Goal: Task Accomplishment & Management: Use online tool/utility

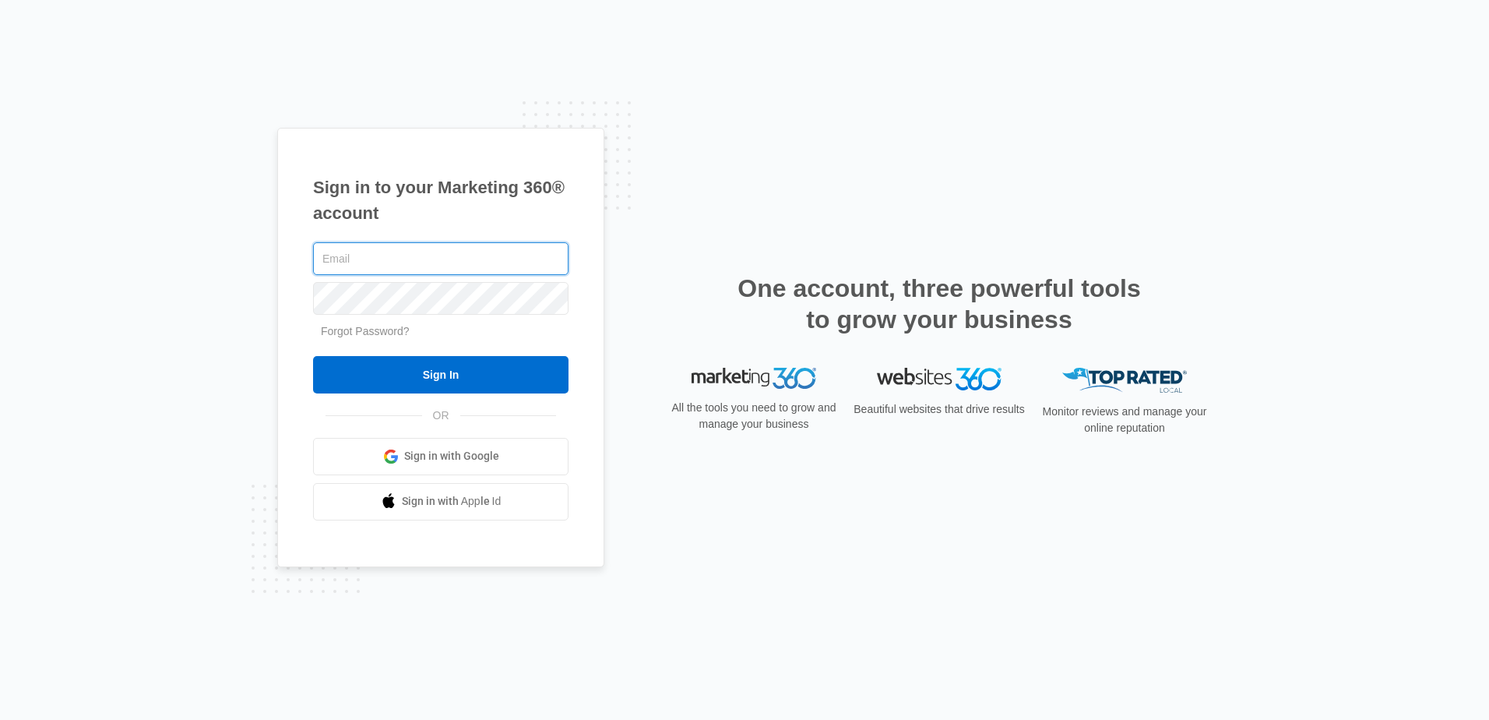
type input "[EMAIL_ADDRESS][DOMAIN_NAME]"
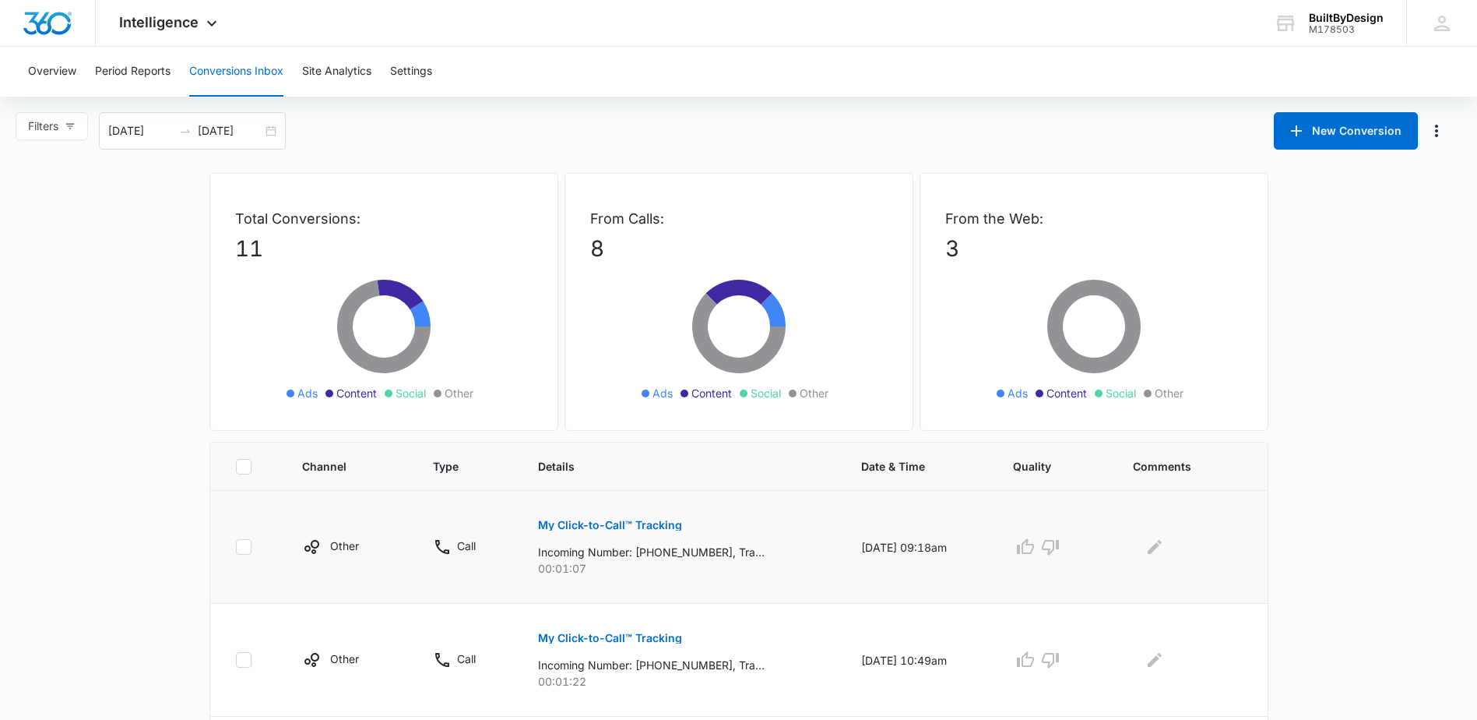
click at [558, 555] on p "Incoming Number: [PHONE_NUMBER], Tracking Number: [PHONE_NUMBER], Ring To: [PHO…" at bounding box center [651, 552] width 227 height 16
click at [440, 546] on icon at bounding box center [442, 546] width 19 height 19
click at [578, 523] on p "My Click-to-Call™ Tracking" at bounding box center [610, 524] width 144 height 11
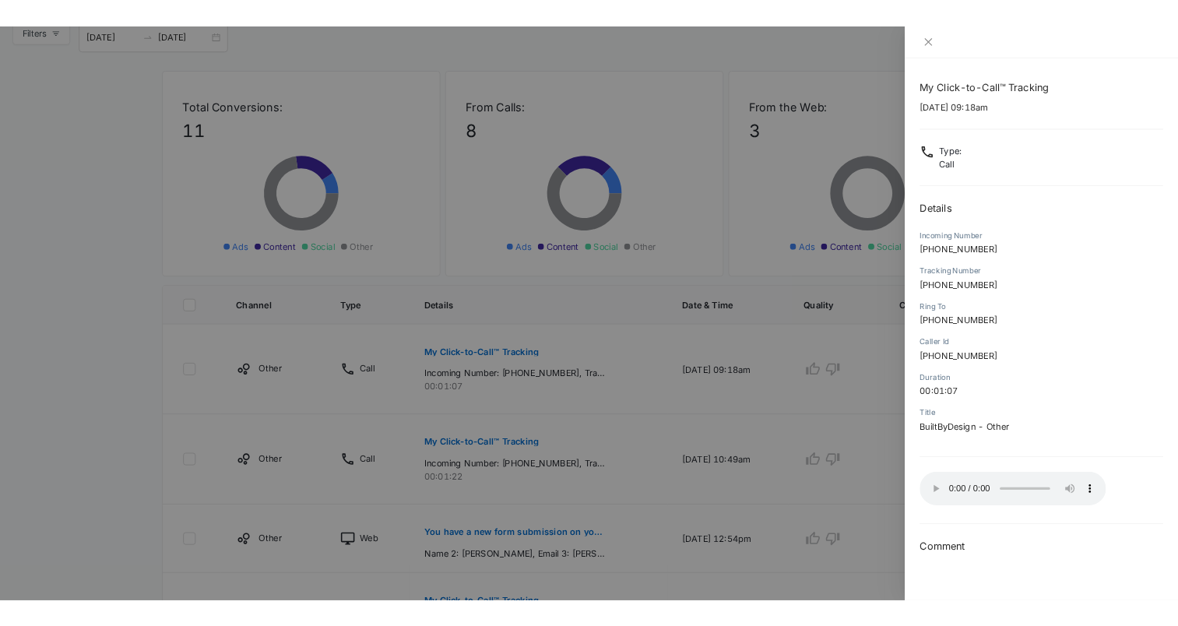
scroll to position [156, 0]
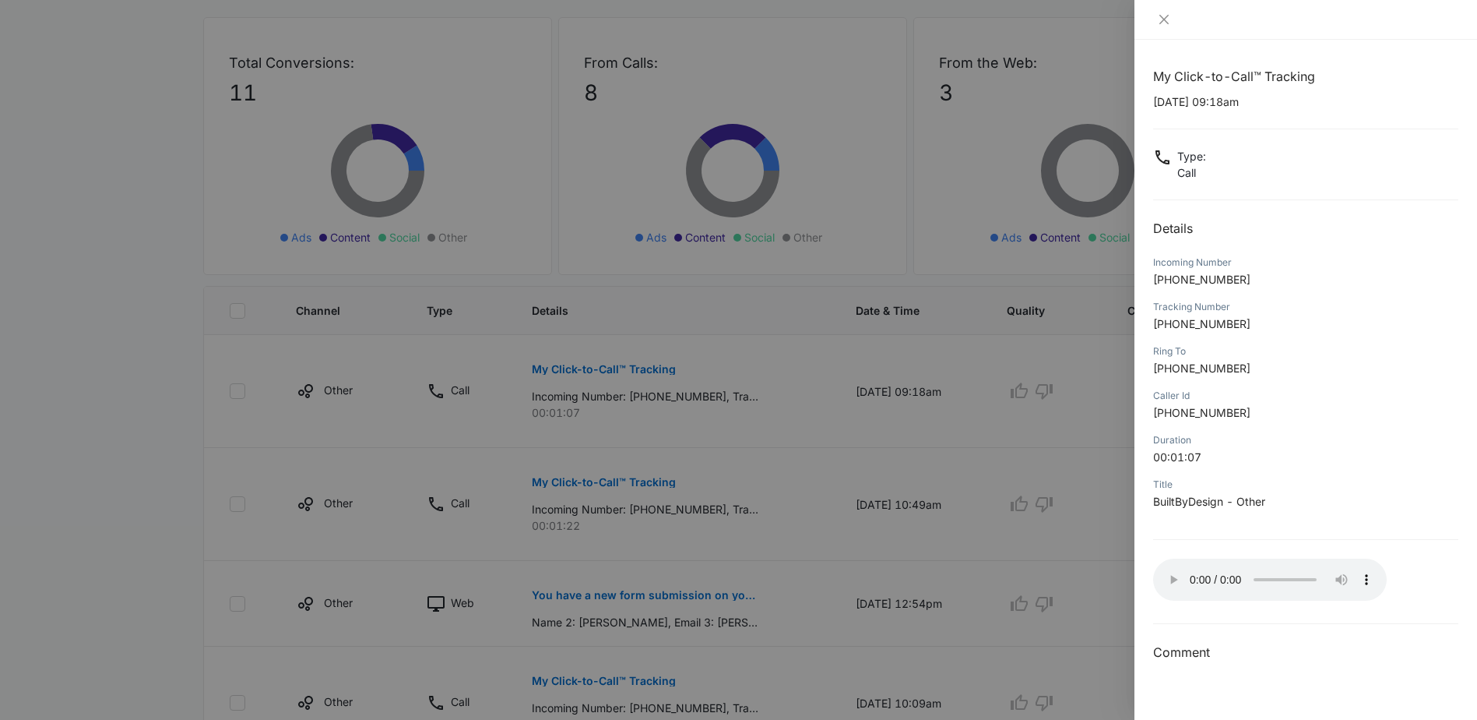
click at [621, 483] on div at bounding box center [738, 360] width 1477 height 720
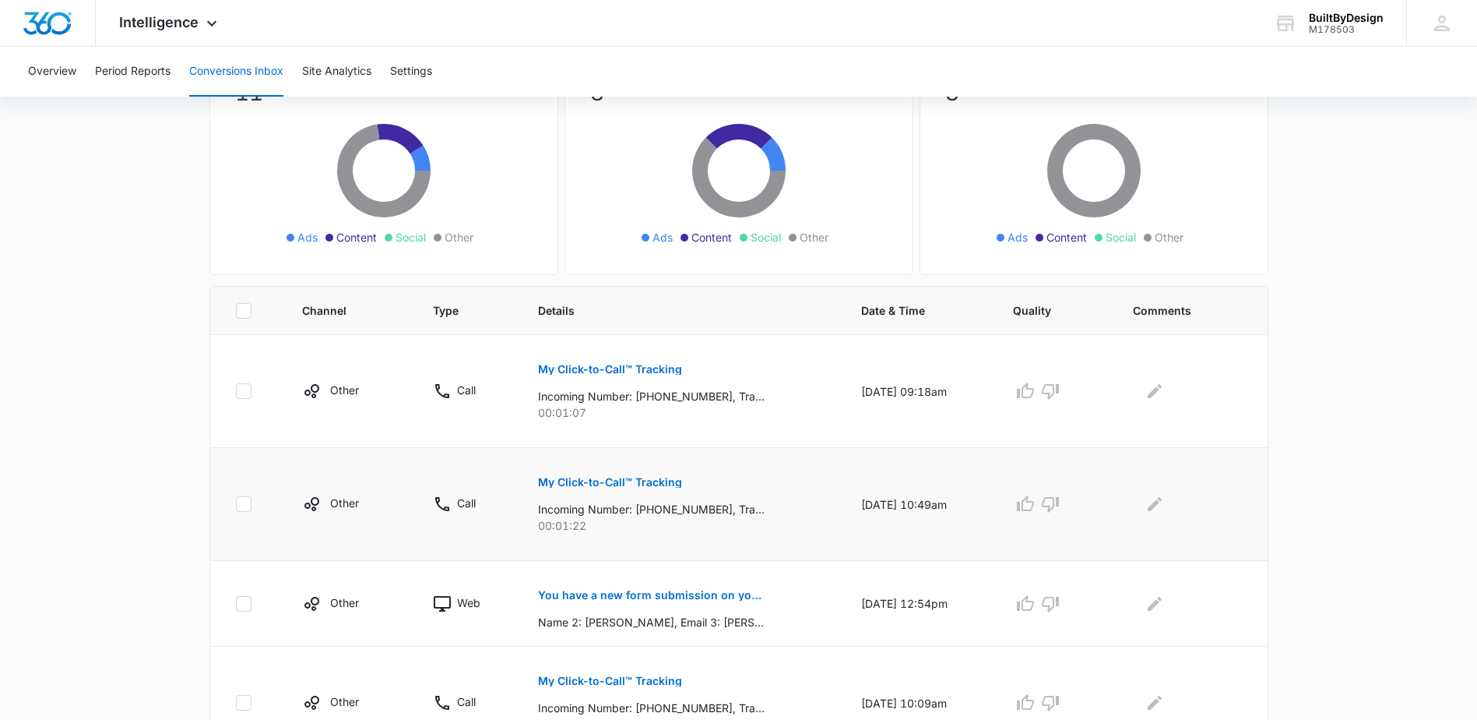
click at [622, 480] on p "My Click-to-Call™ Tracking" at bounding box center [610, 482] width 144 height 11
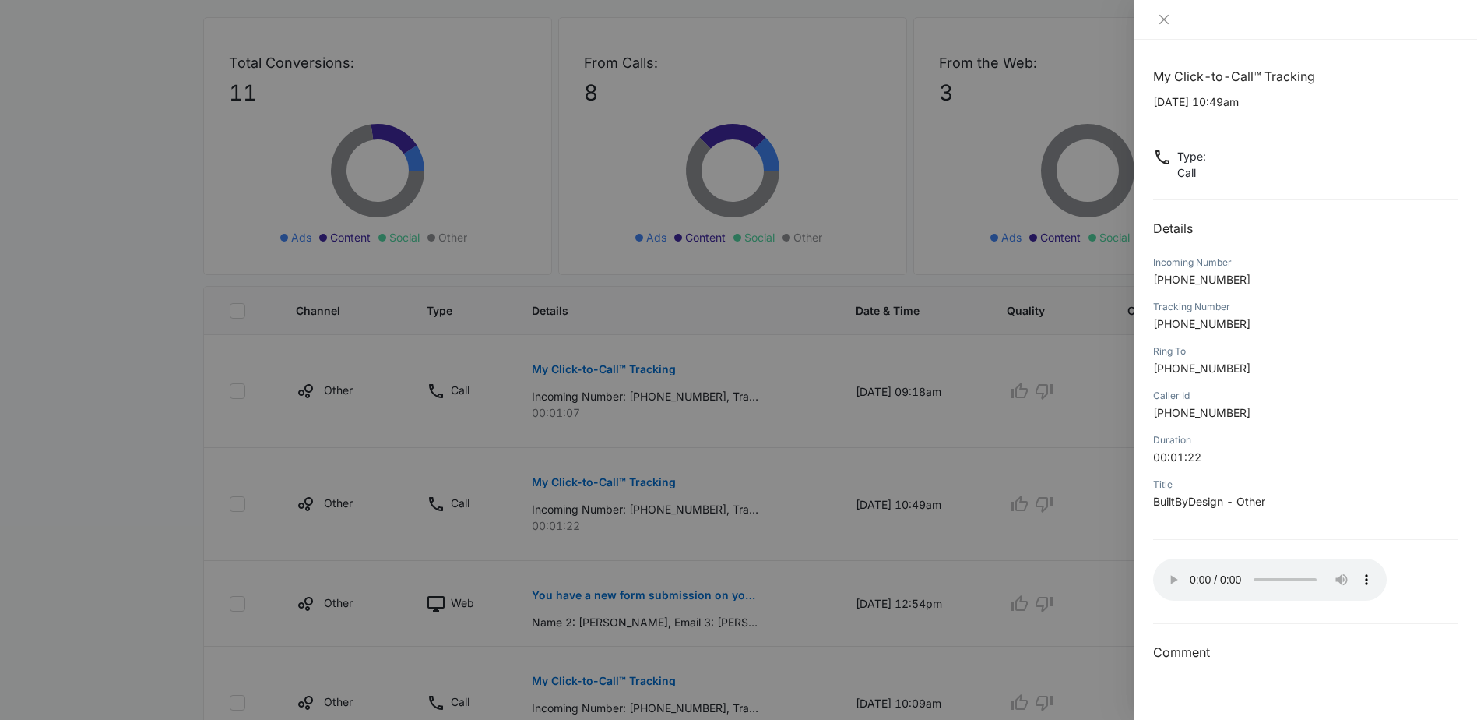
click at [1022, 350] on div at bounding box center [738, 360] width 1477 height 720
